Goal: Transaction & Acquisition: Obtain resource

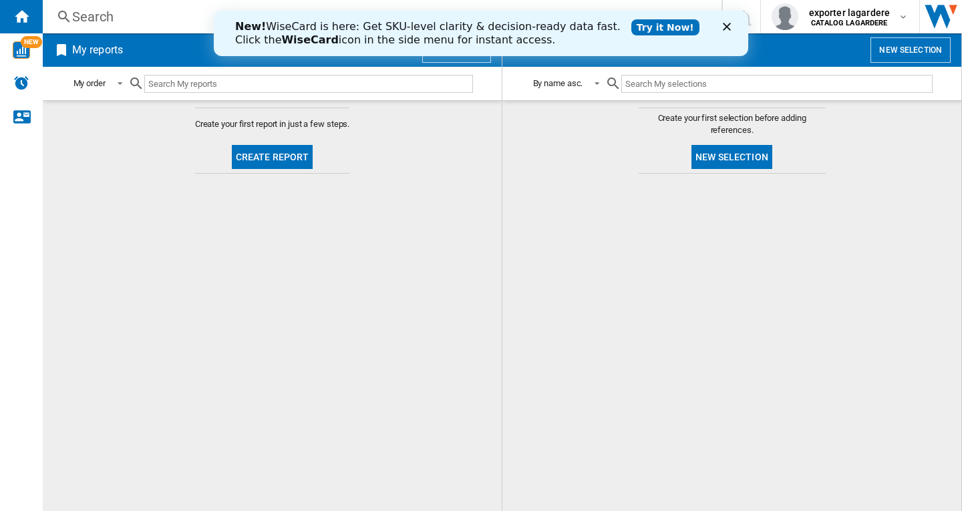
click at [725, 25] on polygon "Fermer" at bounding box center [727, 27] width 8 height 8
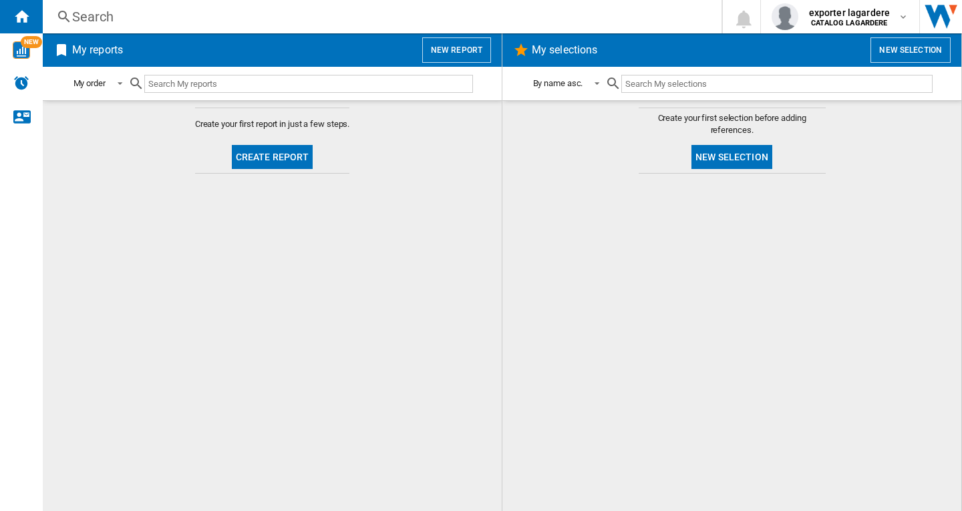
click at [465, 51] on button "New report" at bounding box center [456, 49] width 69 height 25
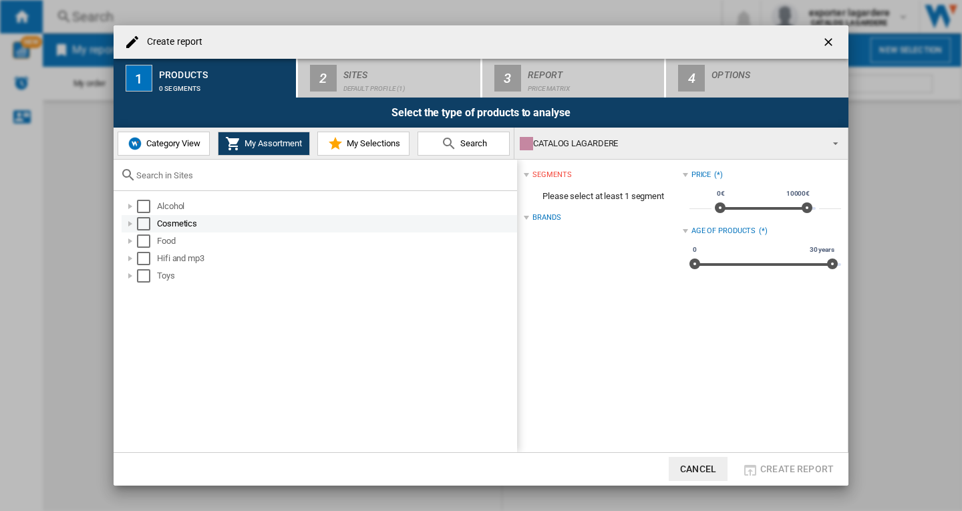
click at [142, 221] on div "Select" at bounding box center [143, 223] width 13 height 13
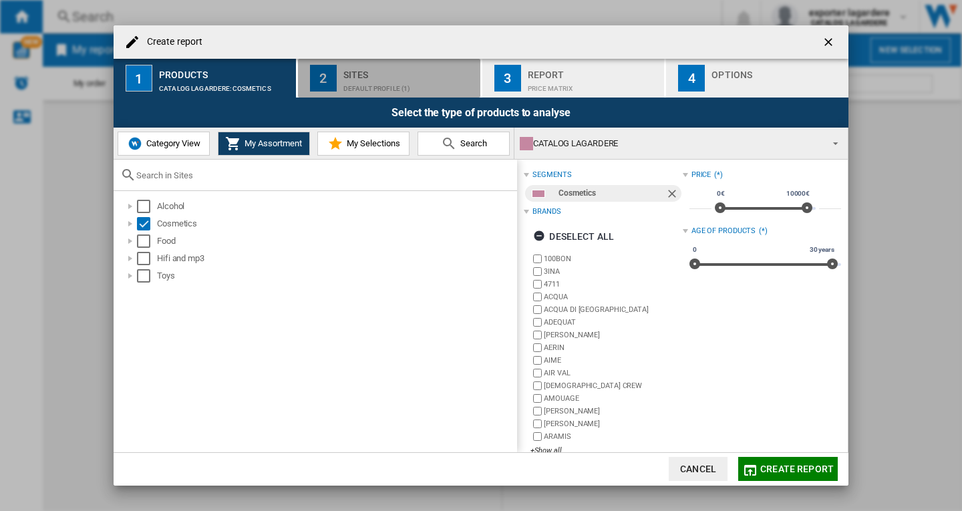
click at [394, 85] on div "Default profile (1)" at bounding box center [409, 85] width 132 height 14
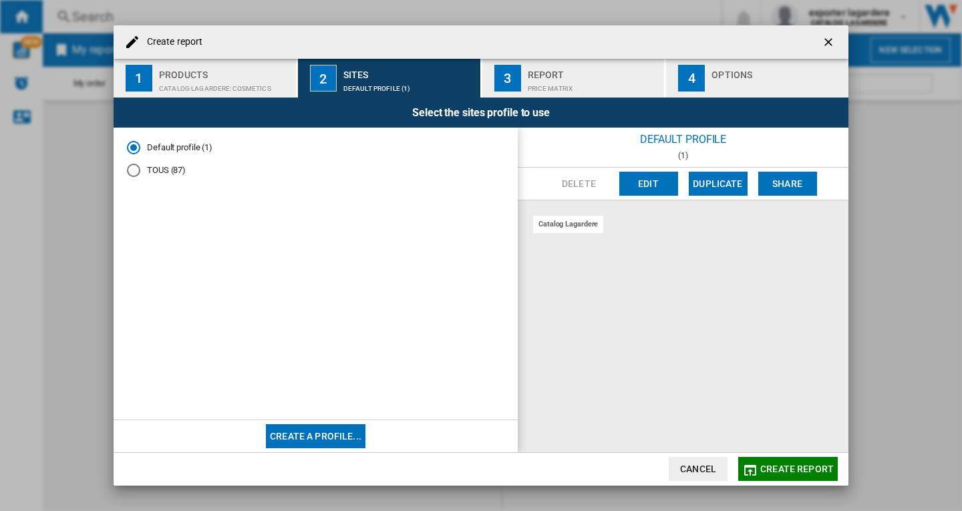
click at [167, 170] on md-radio-button "TOUS (87)" at bounding box center [315, 170] width 377 height 13
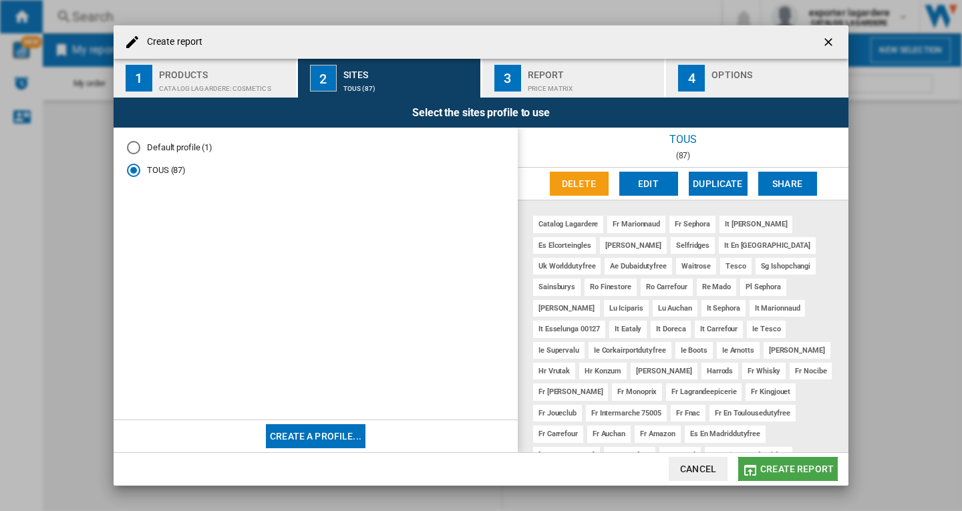
click at [805, 470] on span "Create report" at bounding box center [796, 468] width 73 height 11
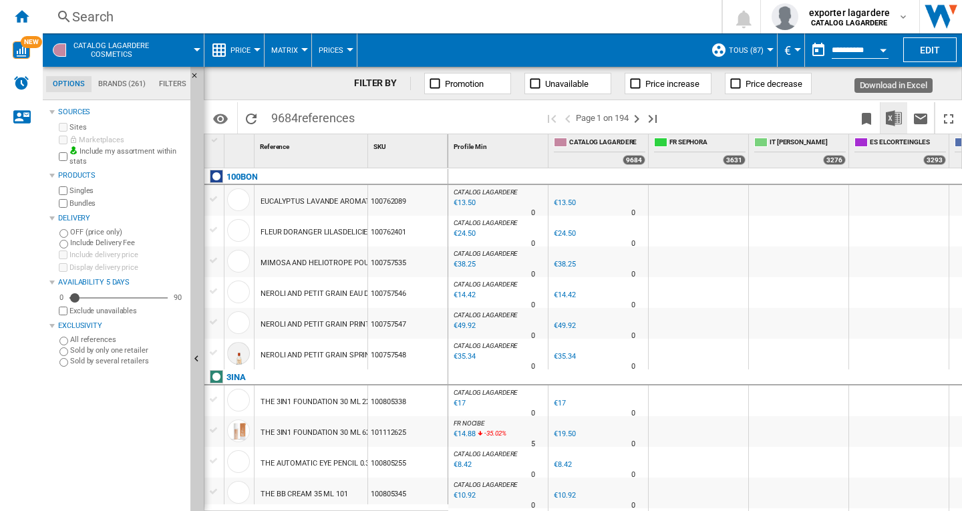
click at [895, 122] on img "Download in Excel" at bounding box center [894, 118] width 16 height 16
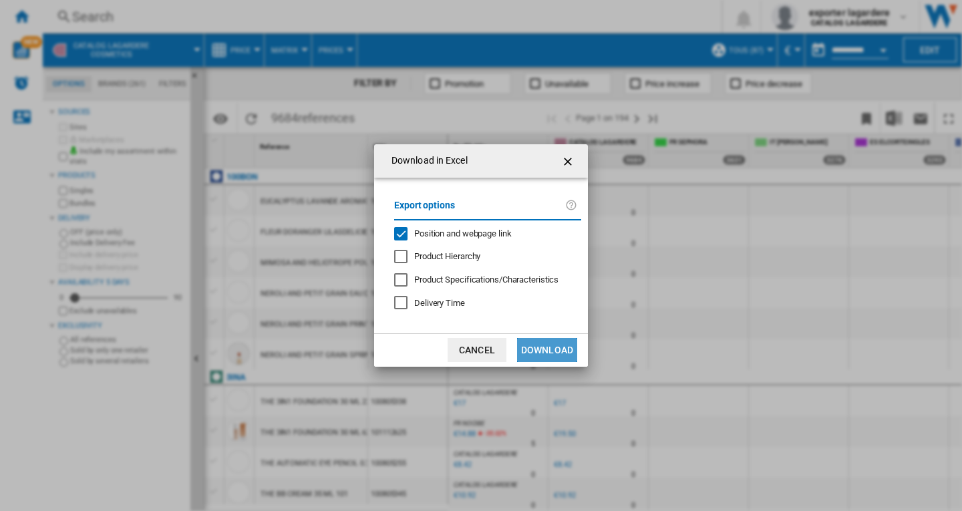
click at [563, 351] on button "Download" at bounding box center [547, 350] width 60 height 24
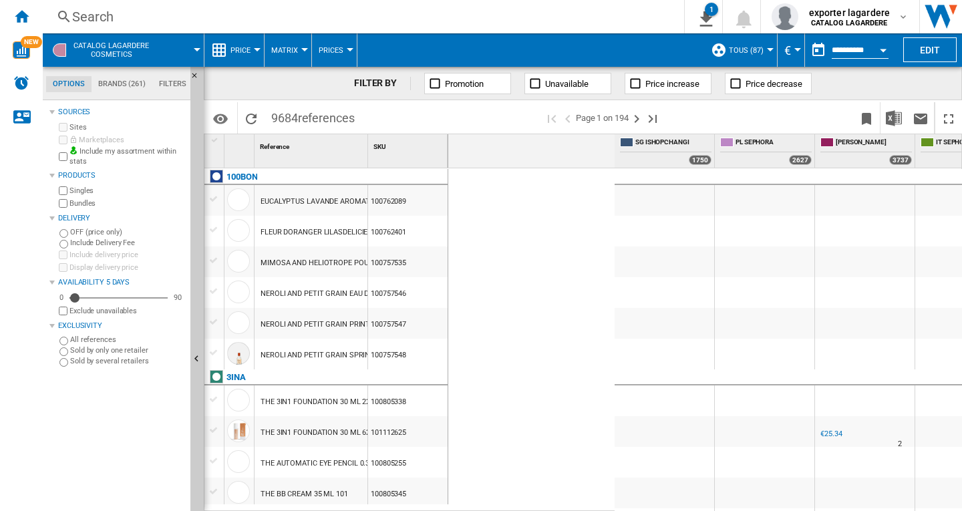
scroll to position [0, 1119]
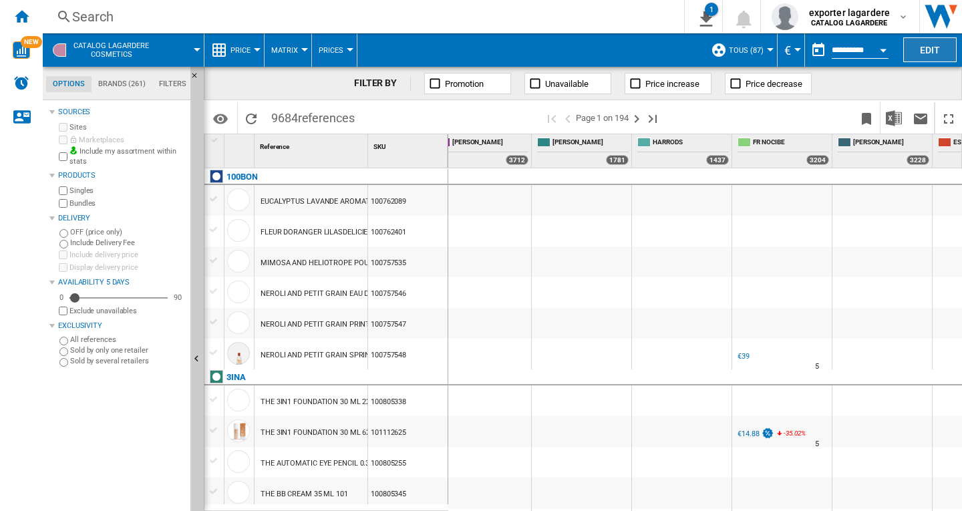
click at [932, 51] on button "Edit" at bounding box center [929, 49] width 53 height 25
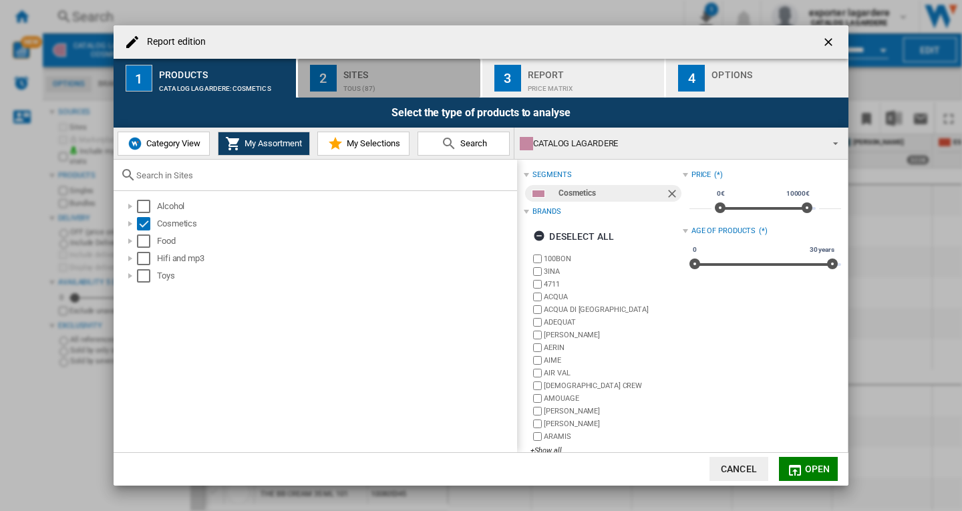
click at [366, 87] on div "TOUS (87)" at bounding box center [409, 85] width 132 height 14
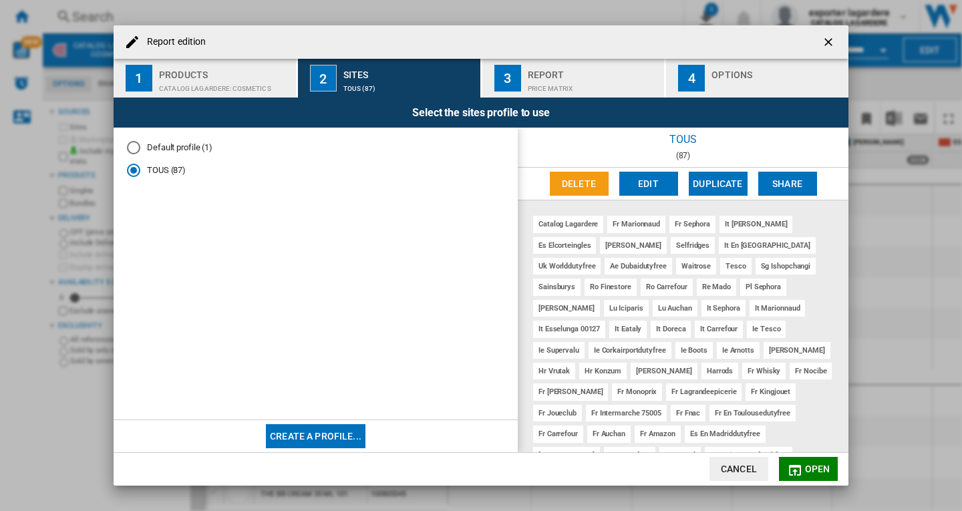
drag, startPoint x: 556, startPoint y: 86, endPoint x: 566, endPoint y: 88, distance: 10.9
click at [557, 89] on div "Price Matrix" at bounding box center [594, 85] width 132 height 14
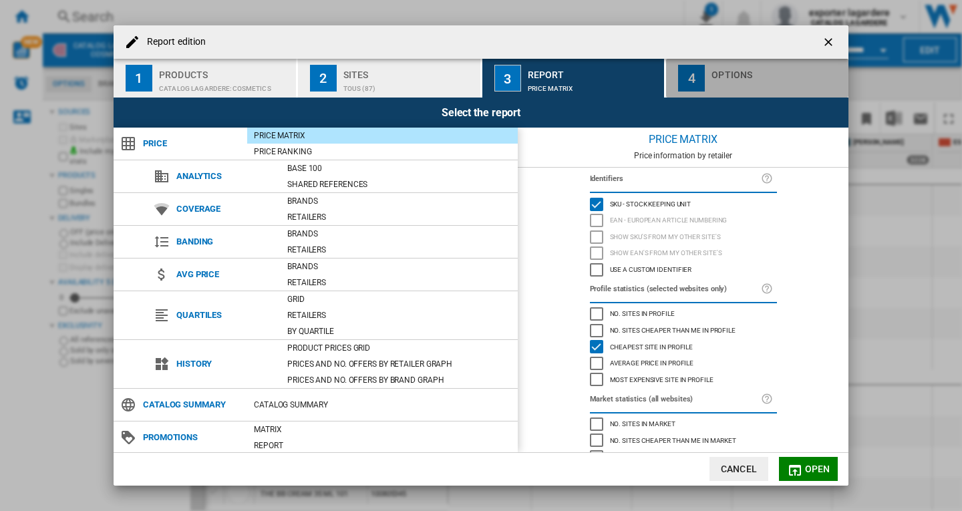
click at [732, 74] on div "Options" at bounding box center [777, 71] width 132 height 14
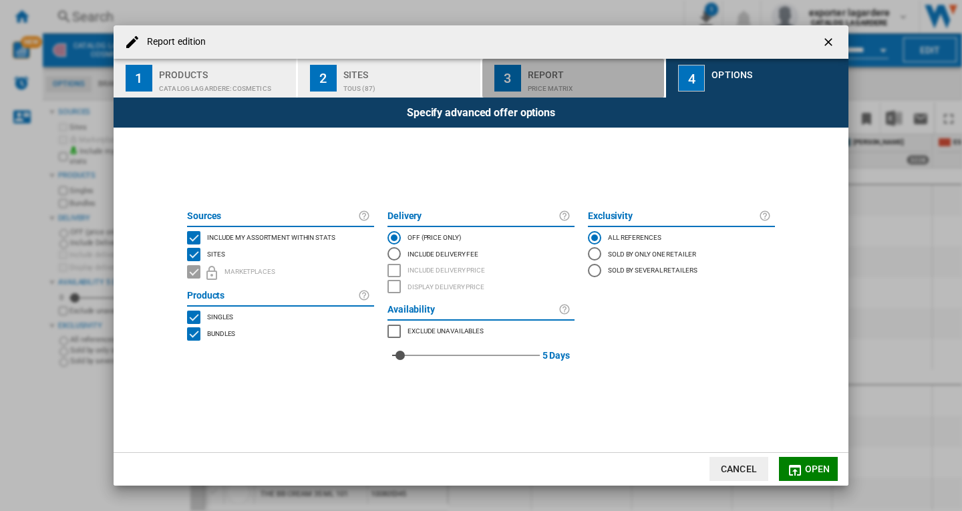
click at [563, 87] on div "Price Matrix" at bounding box center [594, 85] width 132 height 14
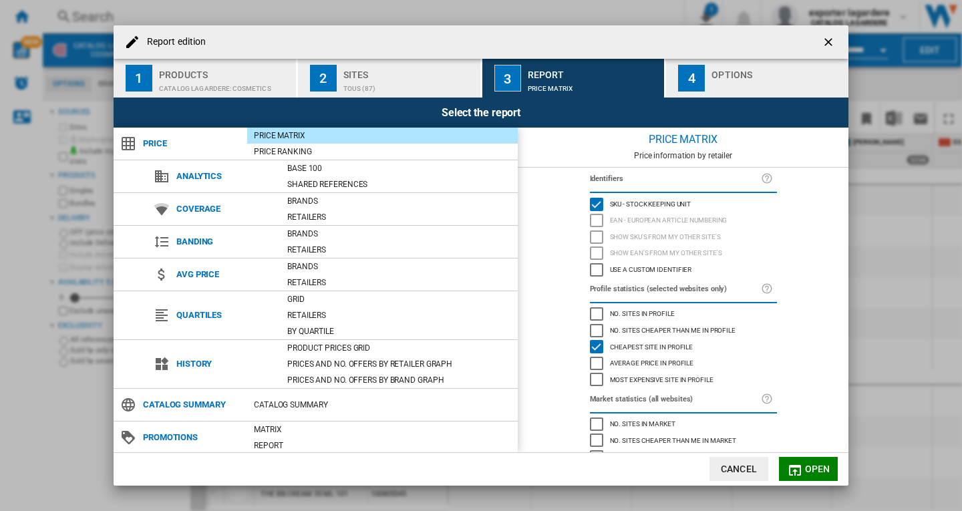
drag, startPoint x: 592, startPoint y: 220, endPoint x: 604, endPoint y: 220, distance: 12.0
click at [592, 220] on div "EAN - European Article Numbering" at bounding box center [596, 220] width 13 height 13
click at [827, 43] on ng-md-icon "getI18NText('BUTTONS.CLOSE_DIALOG')" at bounding box center [829, 43] width 16 height 16
